Goal: Information Seeking & Learning: Learn about a topic

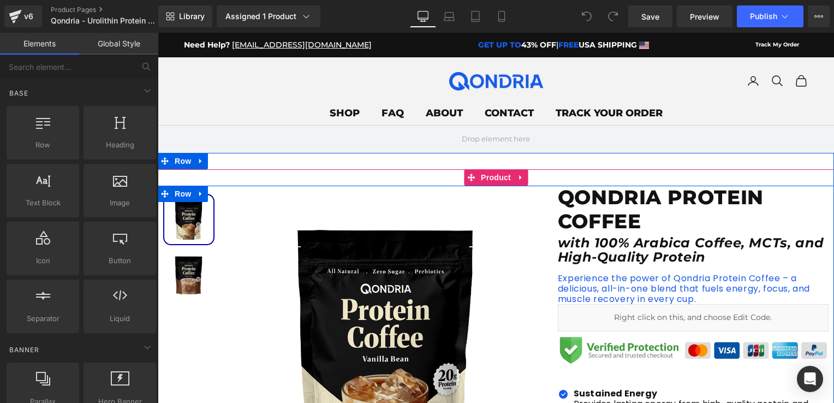
scroll to position [109, 0]
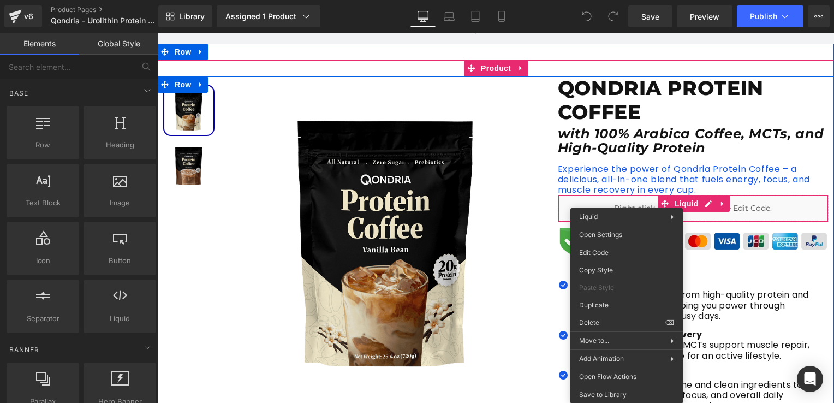
click at [759, 205] on div "Liquid" at bounding box center [693, 208] width 271 height 27
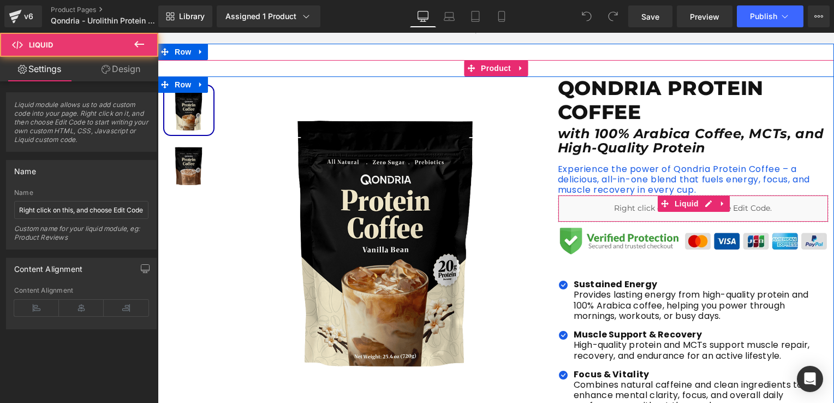
click at [670, 216] on div "Liquid" at bounding box center [693, 208] width 271 height 27
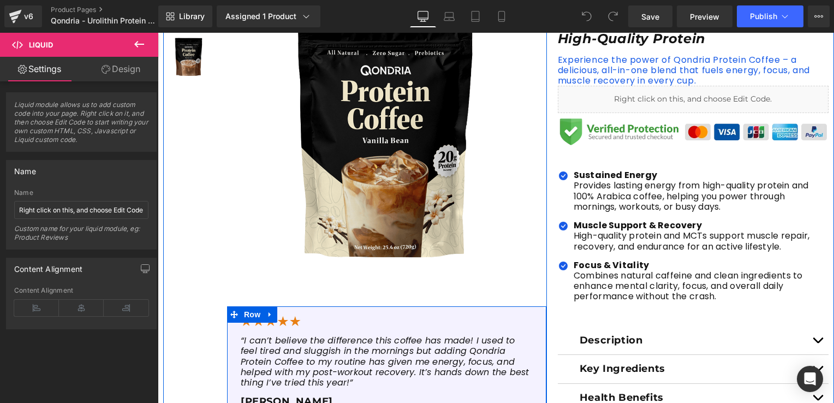
scroll to position [164, 0]
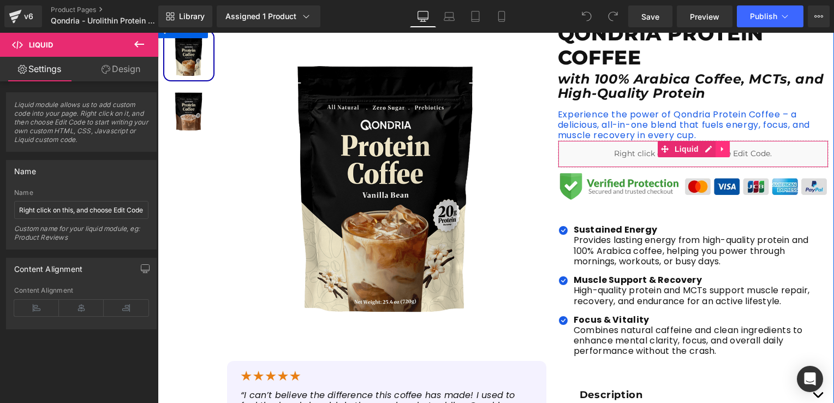
click at [720, 148] on icon at bounding box center [723, 149] width 8 height 8
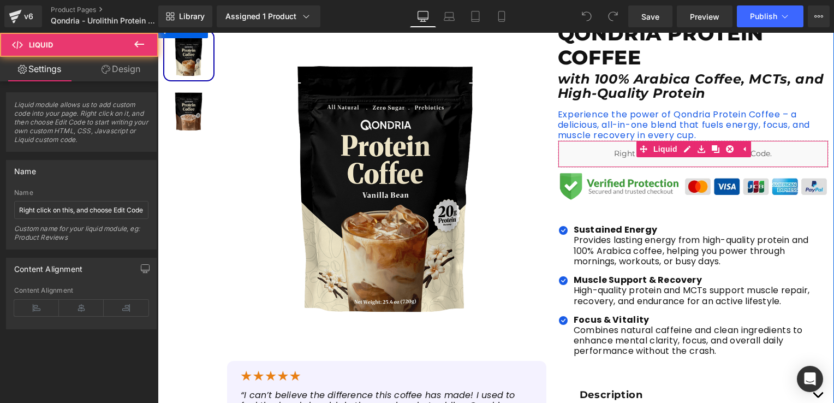
click at [624, 159] on div "Liquid" at bounding box center [693, 153] width 271 height 27
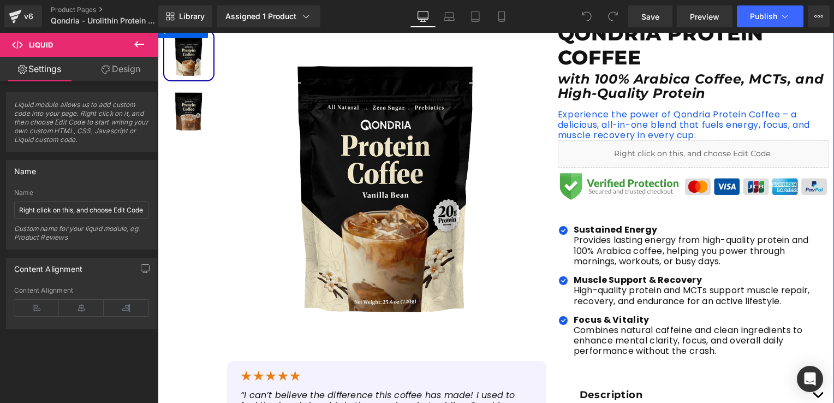
click at [553, 148] on div "QONDRIA PROTEIN COFFEE Heading with 100% Arabica Coffee, MCTs, and High-Quality…" at bounding box center [694, 287] width 282 height 531
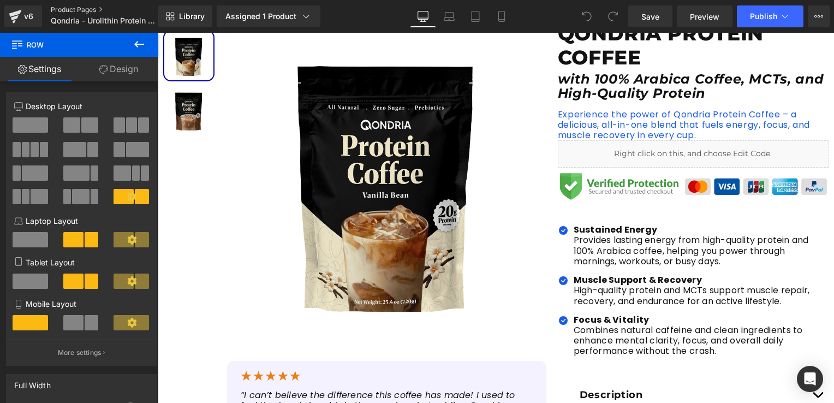
click at [78, 11] on link "Product Pages" at bounding box center [114, 9] width 126 height 9
